Goal: Check status: Check status

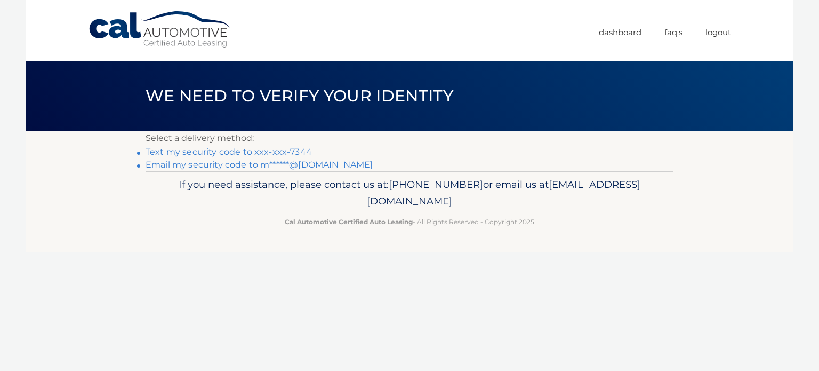
click at [282, 151] on link "Text my security code to xxx-xxx-7344" at bounding box center [229, 152] width 166 height 10
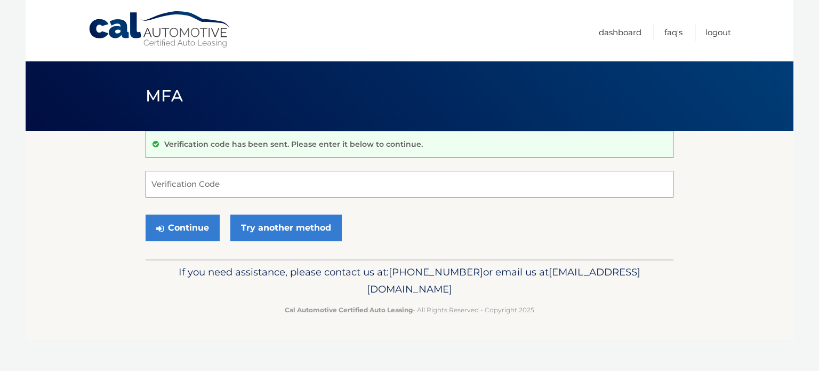
click at [264, 175] on input "Verification Code" at bounding box center [410, 184] width 528 height 27
click at [260, 181] on input "Verification Code" at bounding box center [410, 184] width 528 height 27
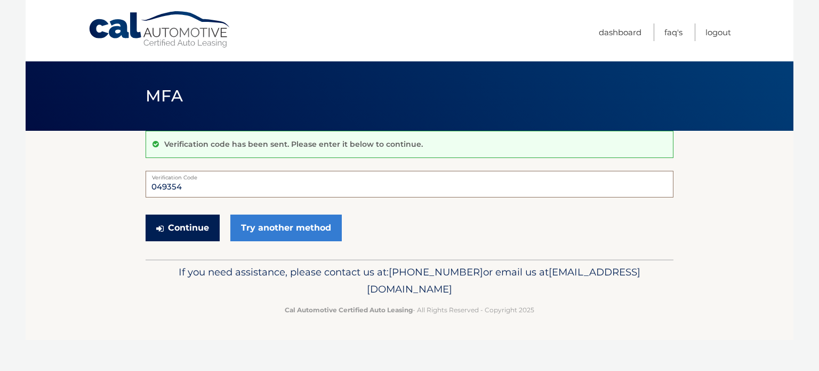
type input "049354"
click at [198, 220] on button "Continue" at bounding box center [183, 227] width 74 height 27
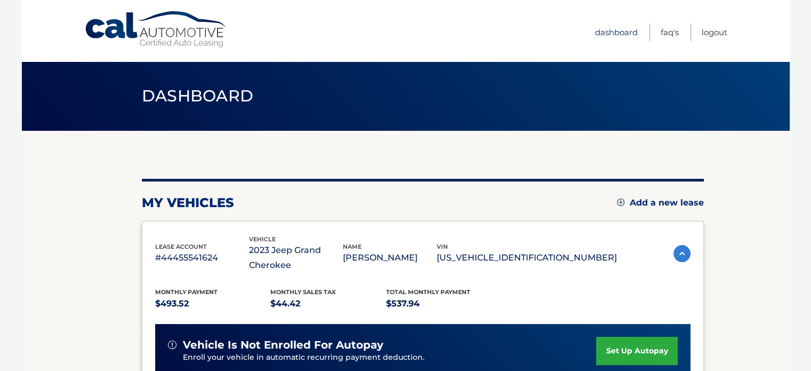
click at [610, 34] on link "Dashboard" at bounding box center [616, 32] width 43 height 18
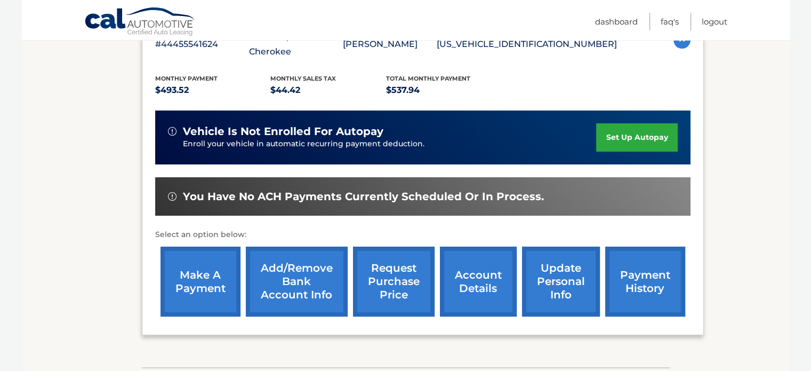
scroll to position [289, 0]
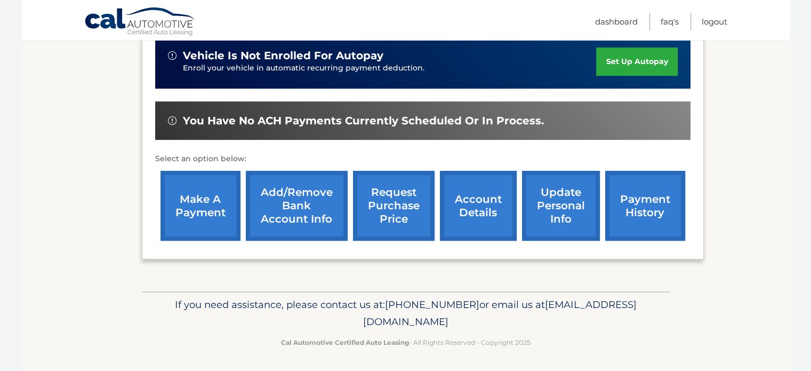
click at [648, 218] on link "payment history" at bounding box center [645, 206] width 80 height 70
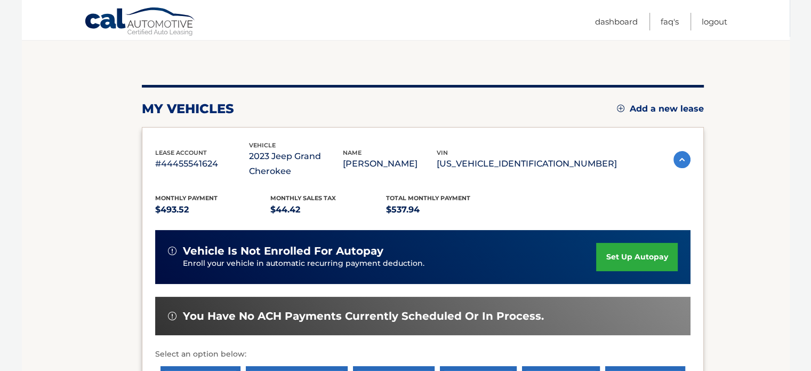
scroll to position [76, 0]
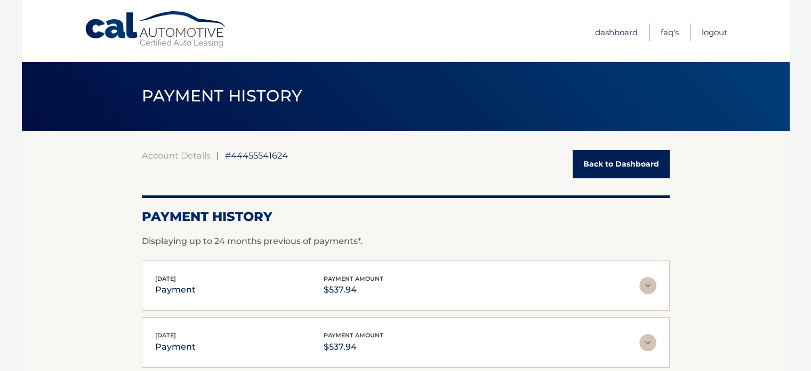
click at [628, 29] on link "Dashboard" at bounding box center [616, 32] width 43 height 18
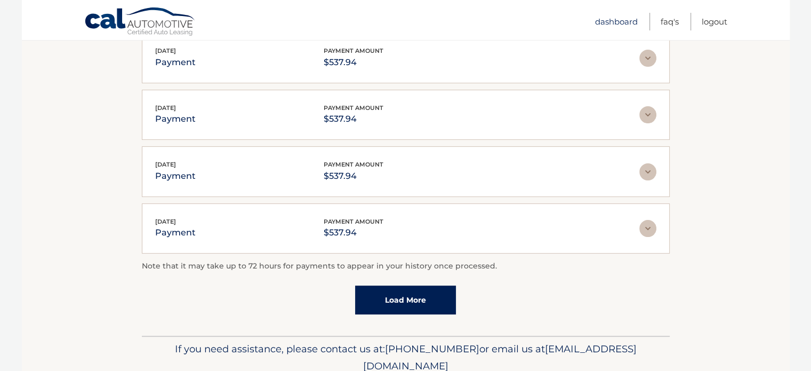
scroll to position [327, 0]
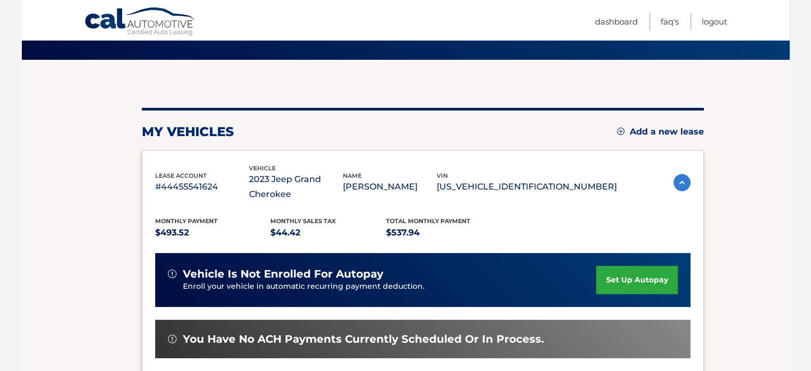
scroll to position [53, 0]
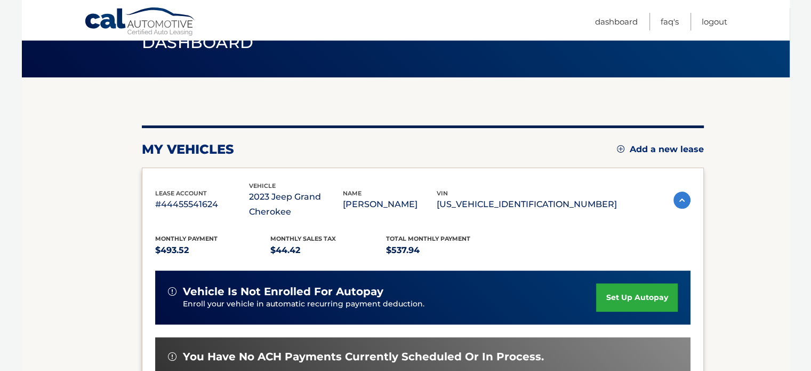
click at [675, 199] on img at bounding box center [681, 199] width 17 height 17
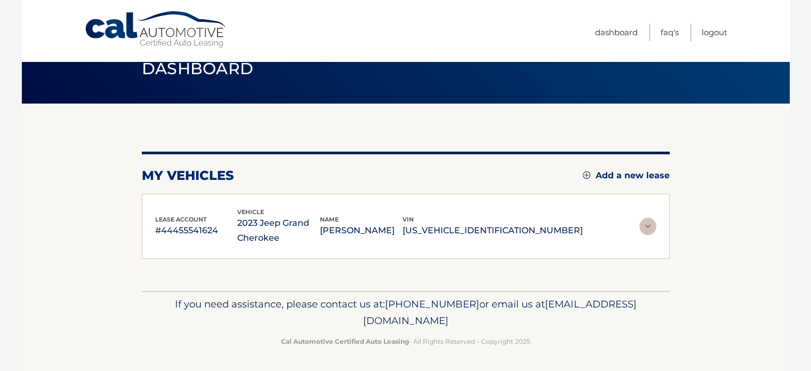
click at [646, 229] on img at bounding box center [647, 226] width 17 height 17
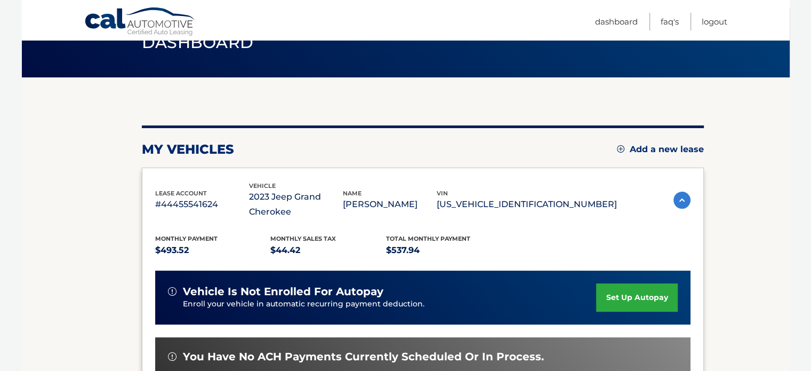
click at [183, 201] on p "#44455541624" at bounding box center [202, 204] width 94 height 15
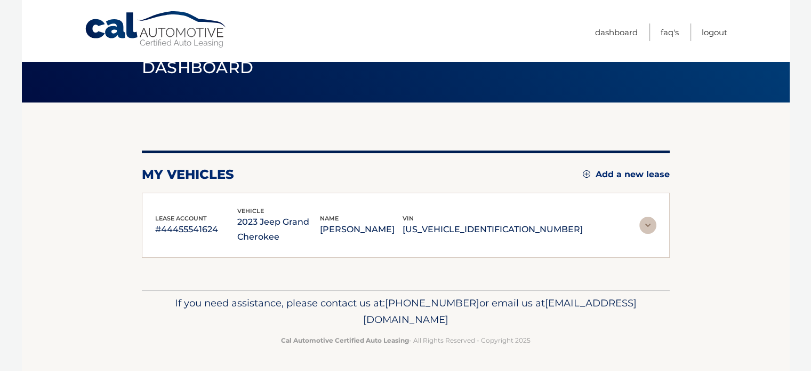
scroll to position [27, 0]
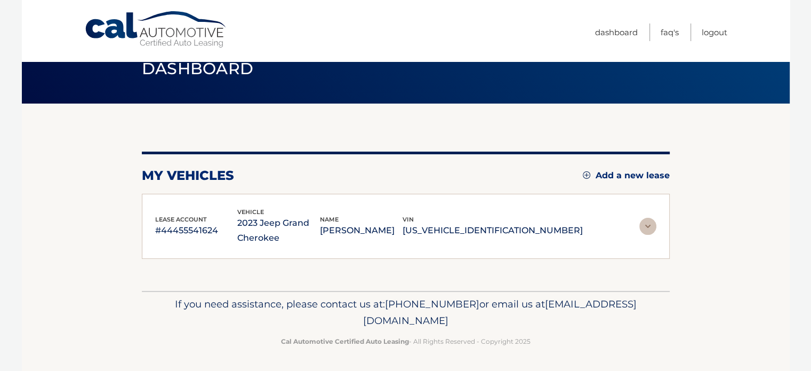
click at [643, 224] on img at bounding box center [647, 226] width 17 height 17
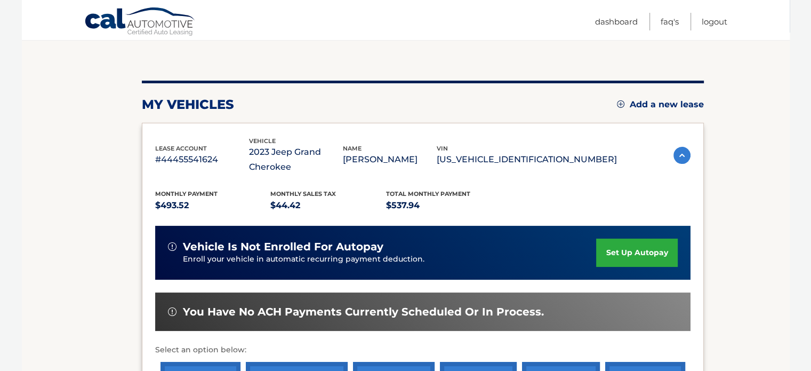
scroll to position [209, 0]
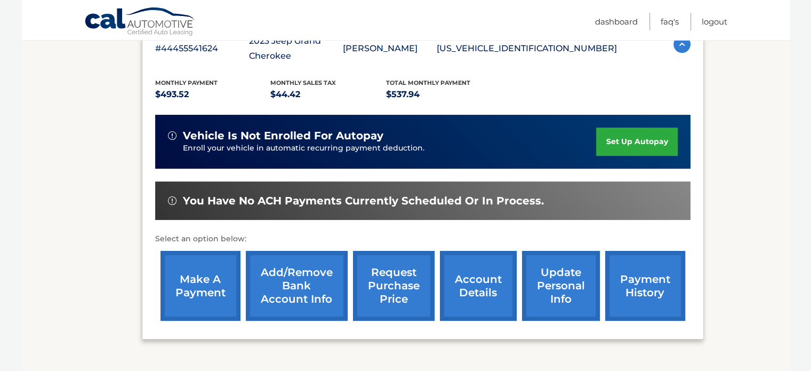
click at [651, 274] on link "payment history" at bounding box center [645, 286] width 80 height 70
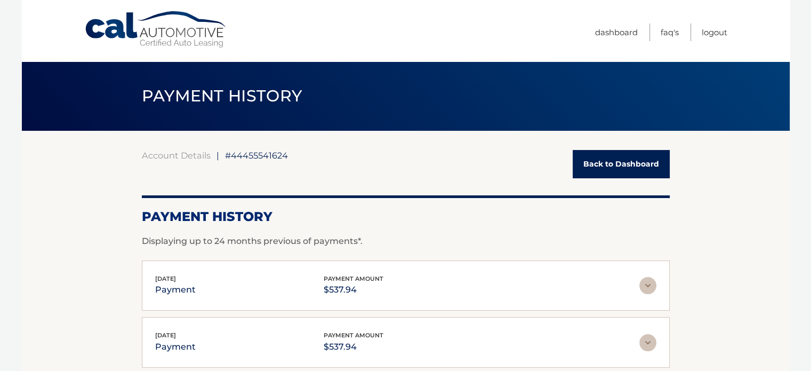
click at [254, 157] on span "#44455541624" at bounding box center [256, 155] width 63 height 11
click at [629, 31] on link "Dashboard" at bounding box center [616, 32] width 43 height 18
